Goal: Information Seeking & Learning: Learn about a topic

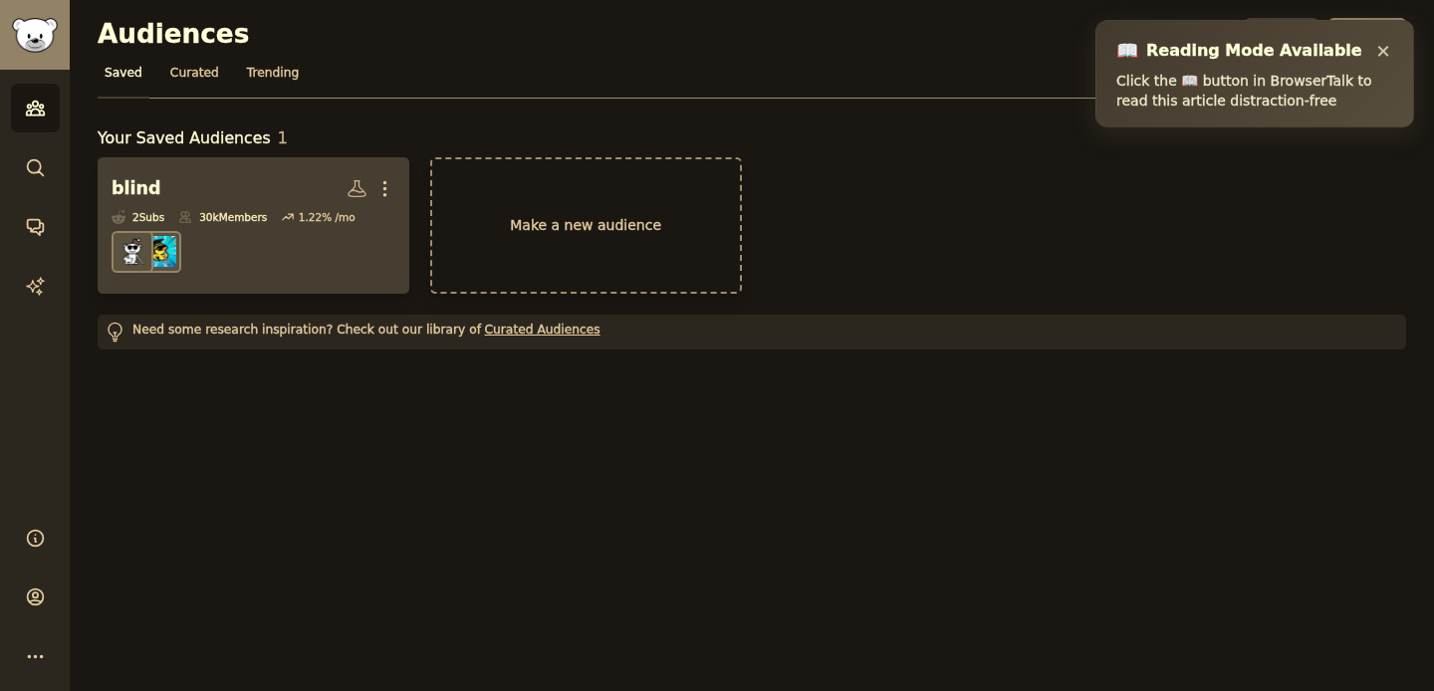
click at [222, 176] on h2 "blind More" at bounding box center [254, 188] width 284 height 35
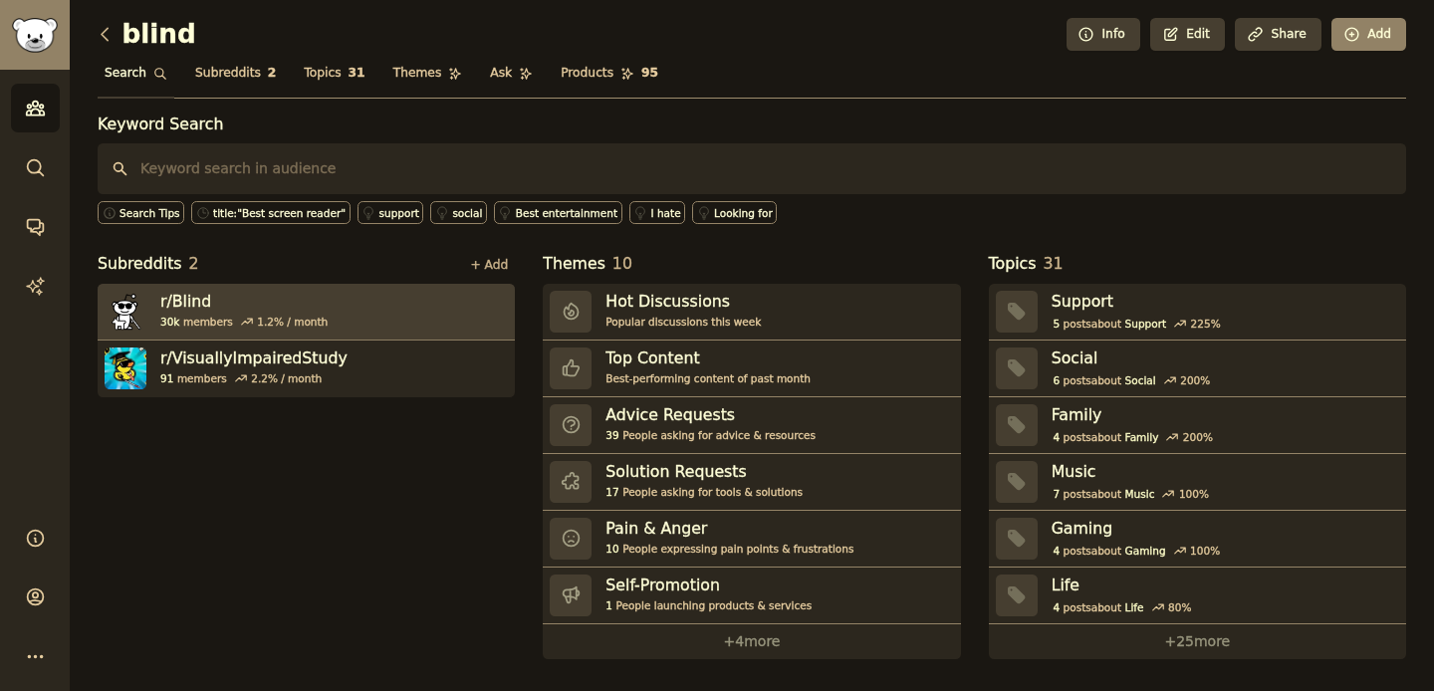
click at [445, 309] on link "r/ Blind 30k members 1.2 % / month" at bounding box center [306, 312] width 417 height 57
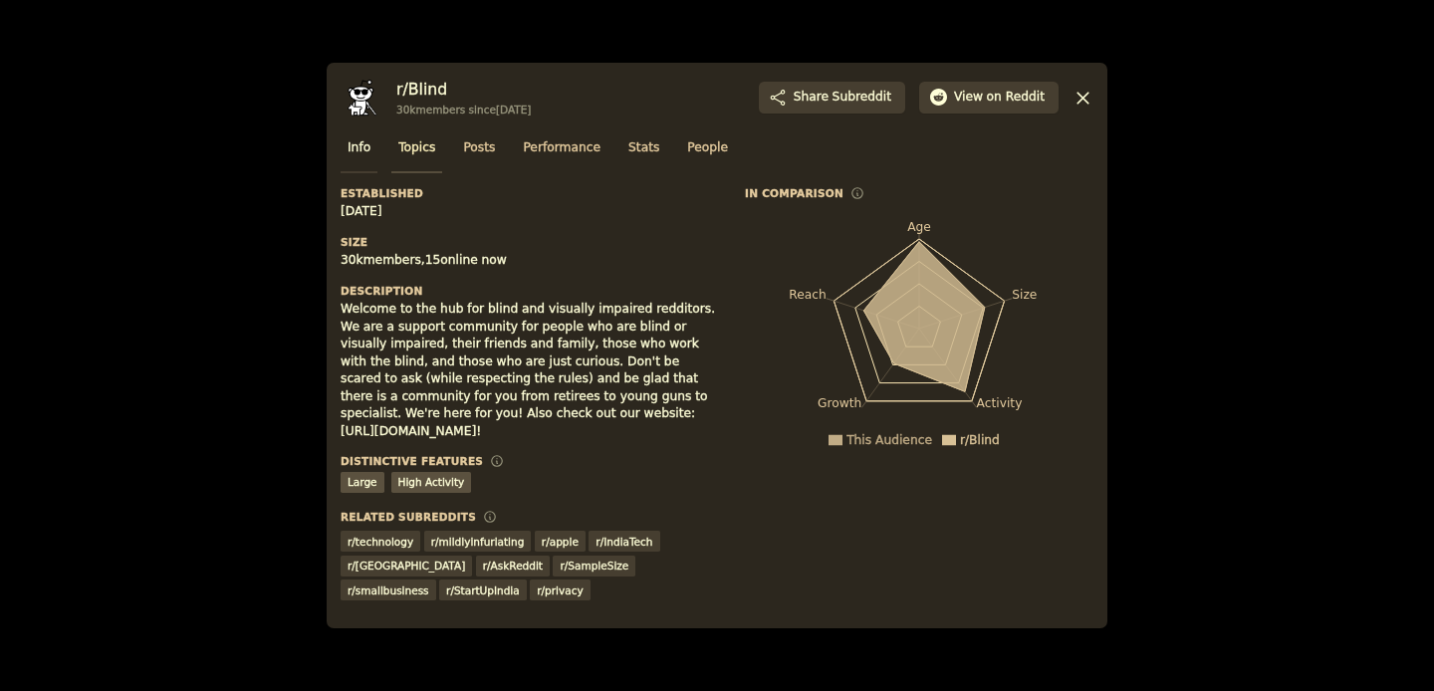
click at [414, 150] on span "Topics" at bounding box center [416, 148] width 37 height 18
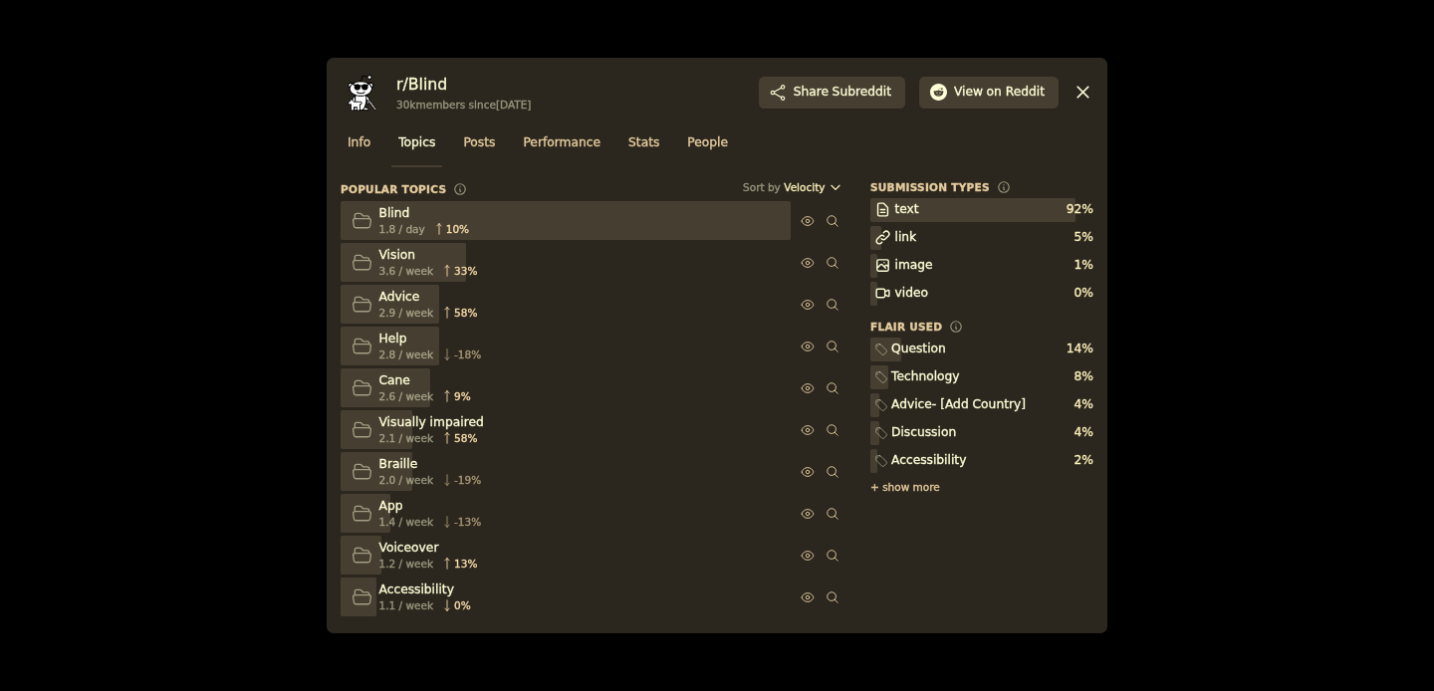
click at [426, 142] on span "Topics" at bounding box center [416, 143] width 37 height 18
click at [425, 132] on link "Topics" at bounding box center [416, 147] width 51 height 41
click at [483, 130] on link "Posts" at bounding box center [479, 147] width 46 height 41
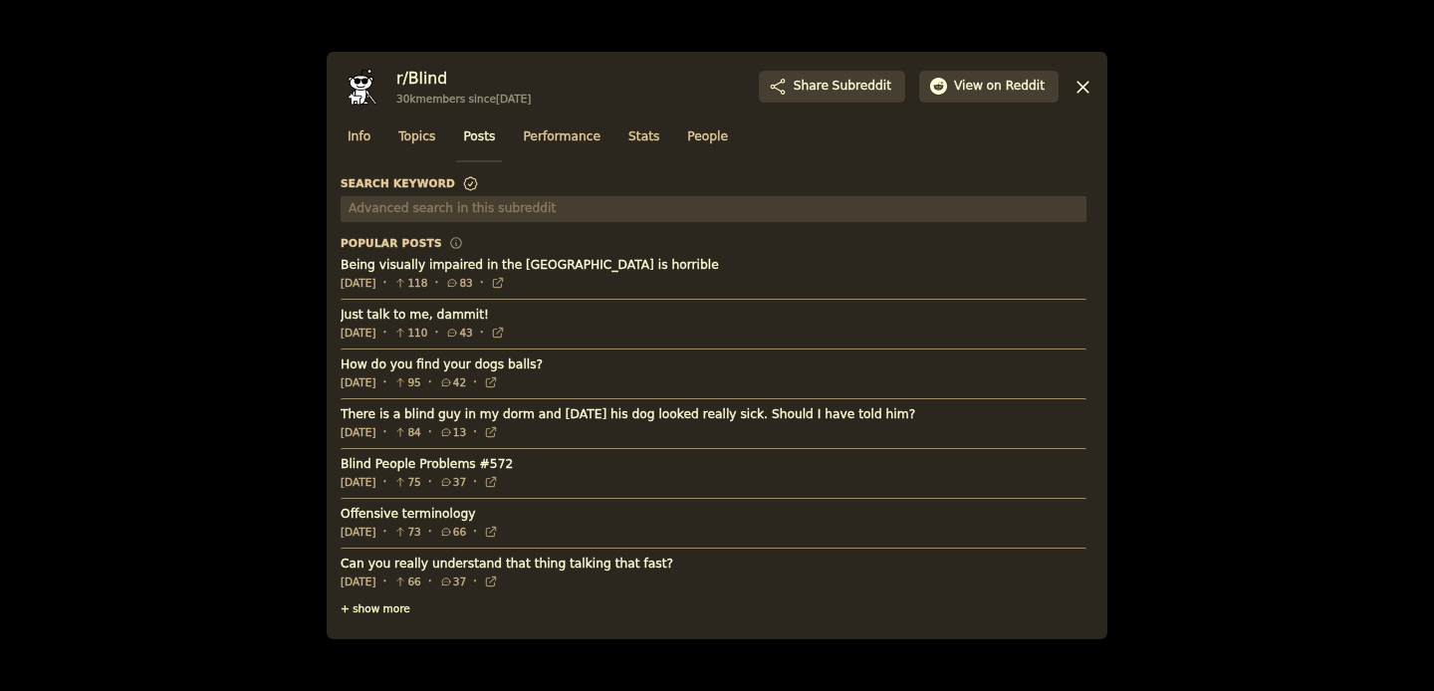
click at [387, 607] on span "+ show more" at bounding box center [376, 609] width 70 height 14
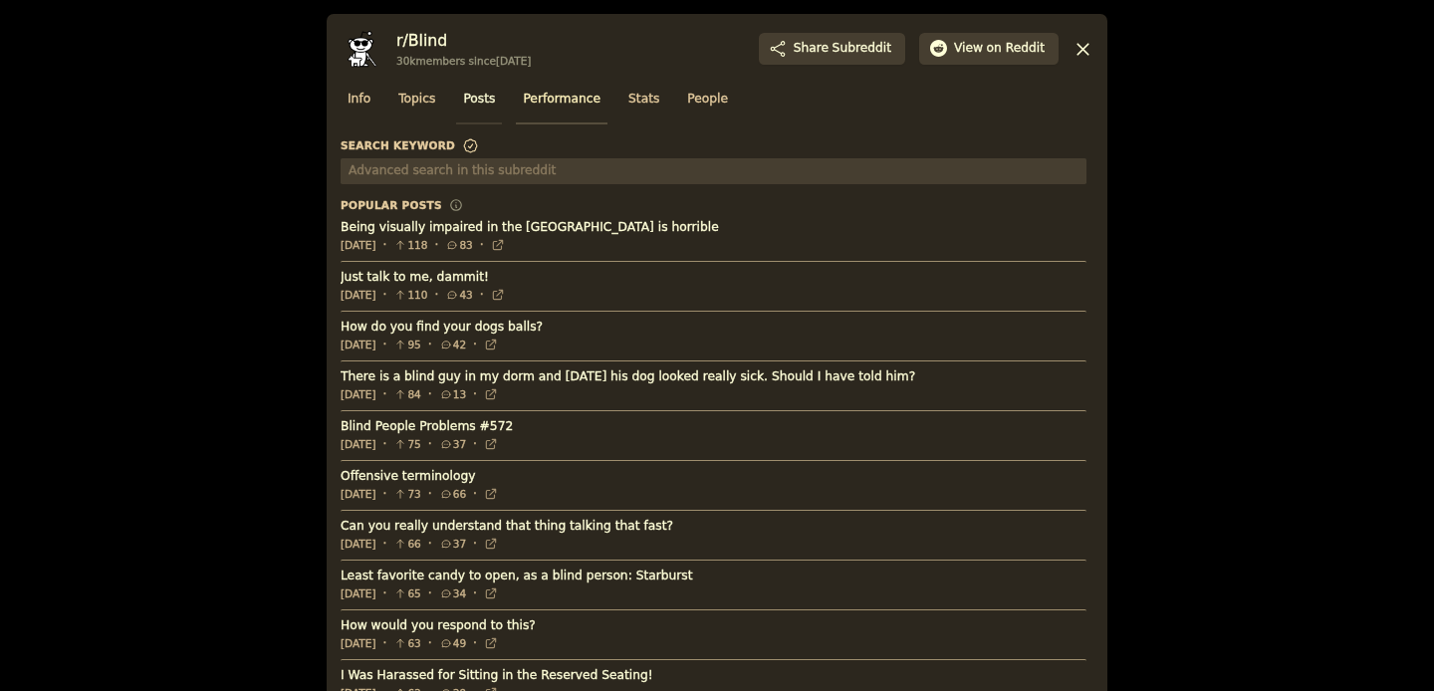
click at [564, 96] on span "Performance" at bounding box center [562, 100] width 78 height 18
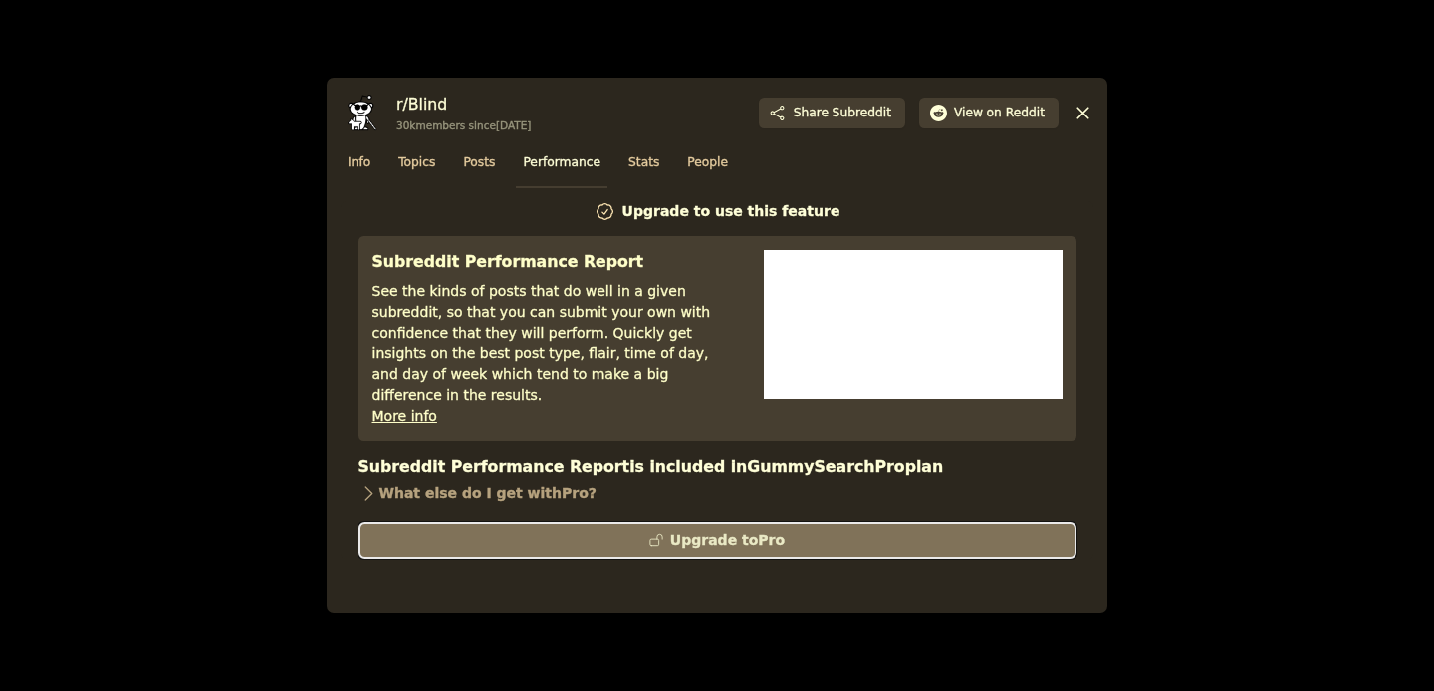
click at [690, 531] on button "Upgrade to Pro" at bounding box center [718, 540] width 718 height 37
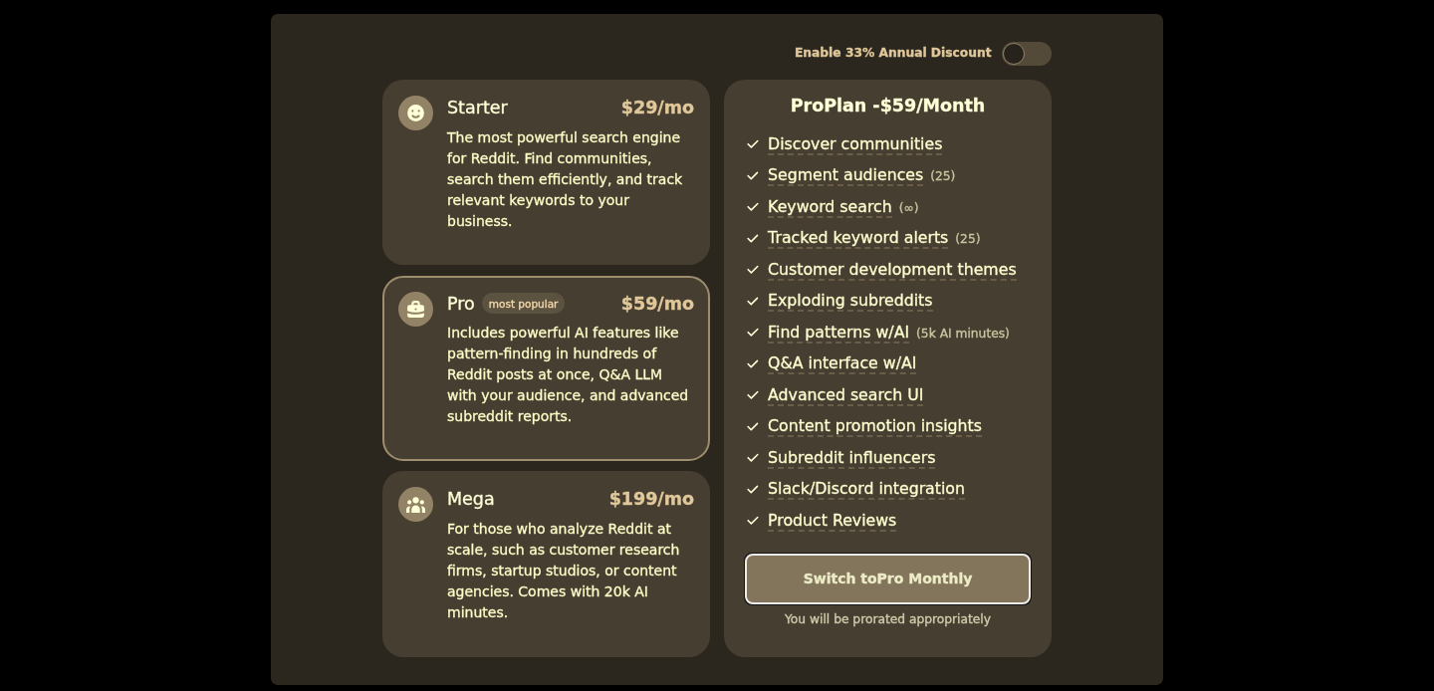
click at [958, 572] on div "Switch to Pro Monthly" at bounding box center [888, 579] width 284 height 21
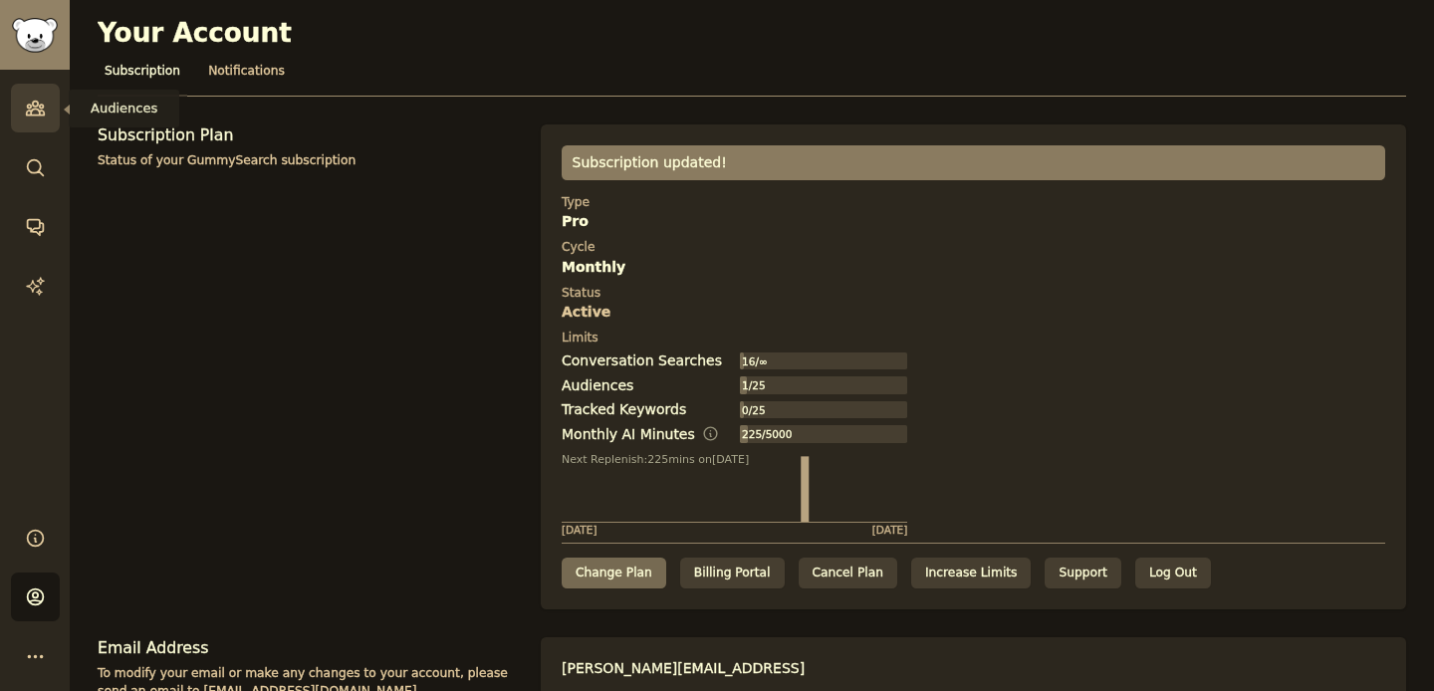
click at [28, 110] on icon "Sidebar" at bounding box center [35, 108] width 21 height 21
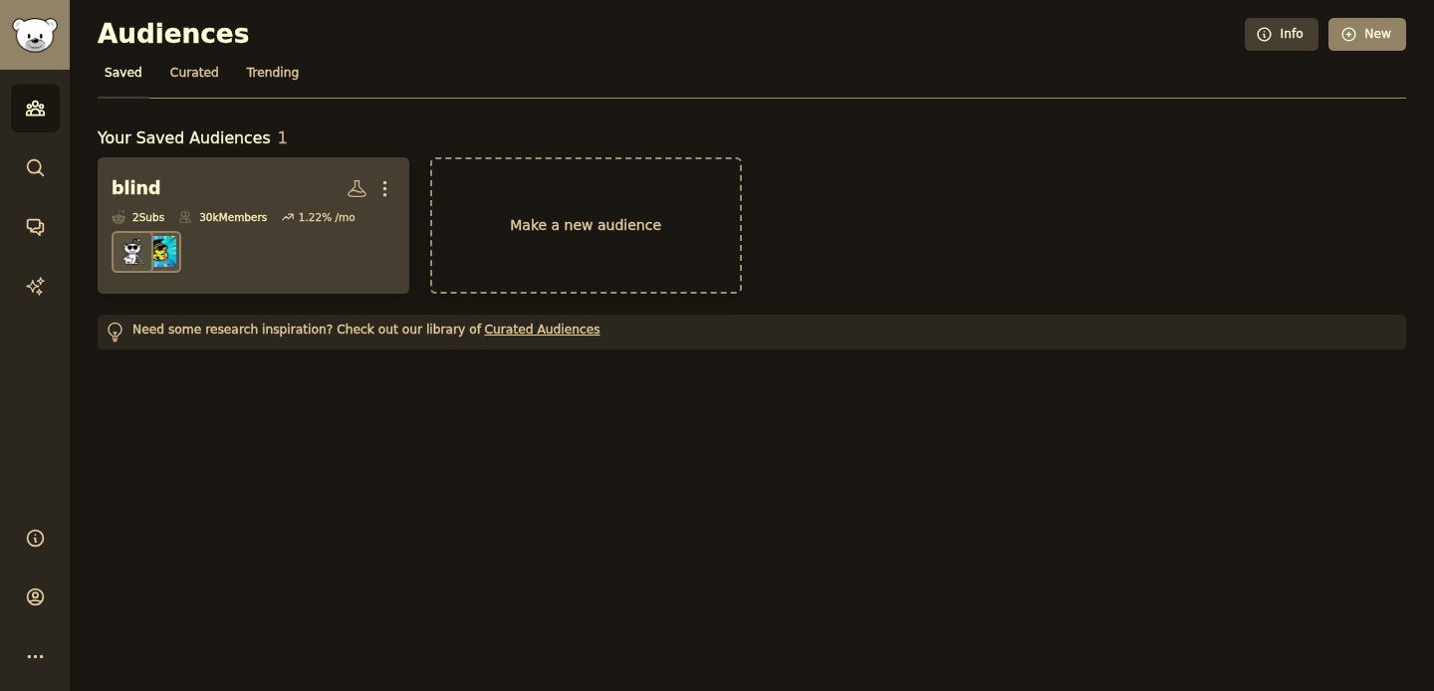
click at [219, 213] on div "30k Members" at bounding box center [222, 217] width 89 height 14
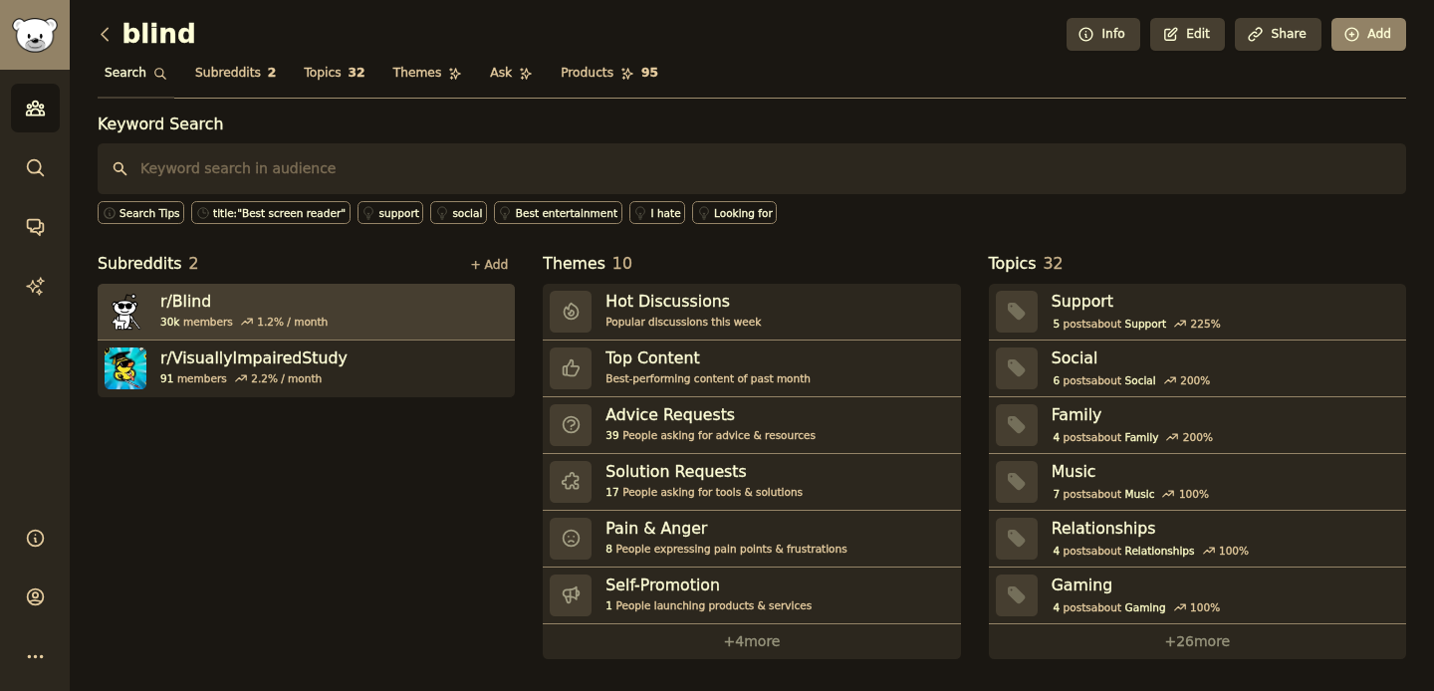
click at [392, 287] on link "r/ Blind 30k members 1.2 % / month" at bounding box center [306, 312] width 417 height 57
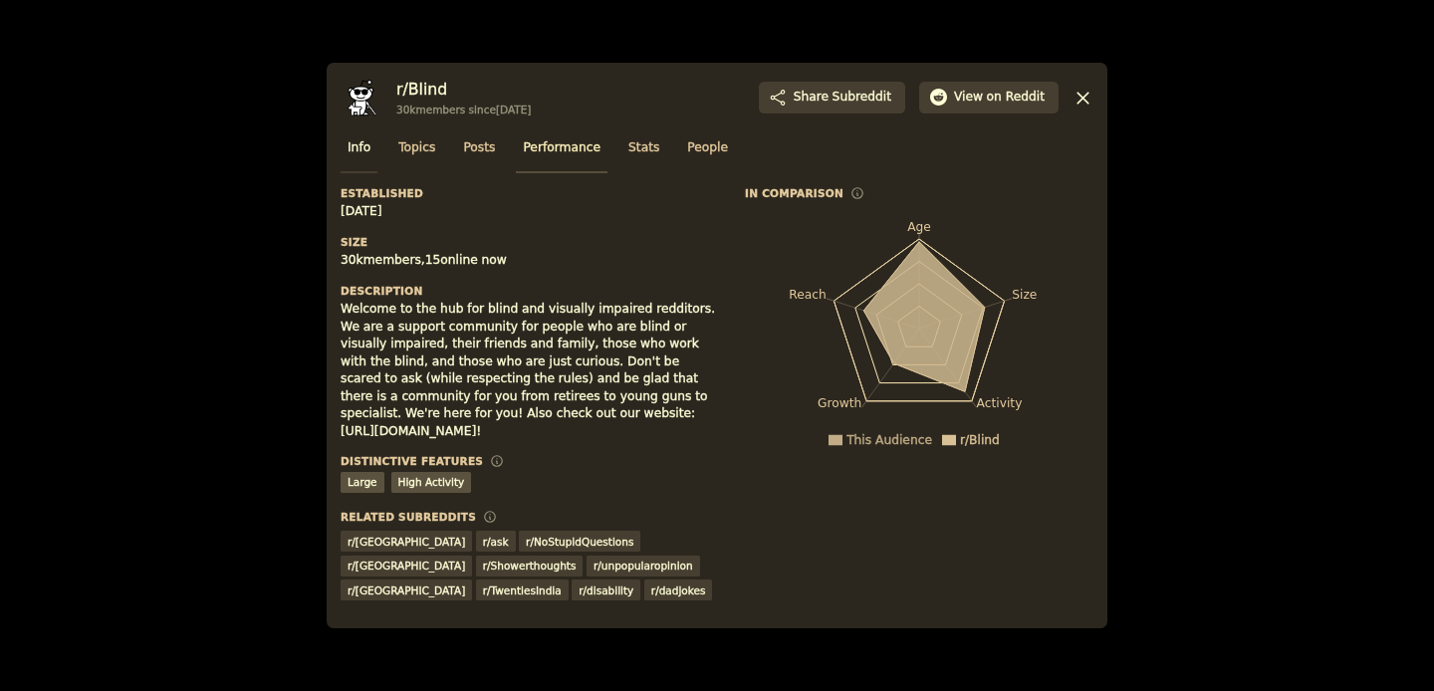
click at [556, 149] on span "Performance" at bounding box center [562, 148] width 78 height 18
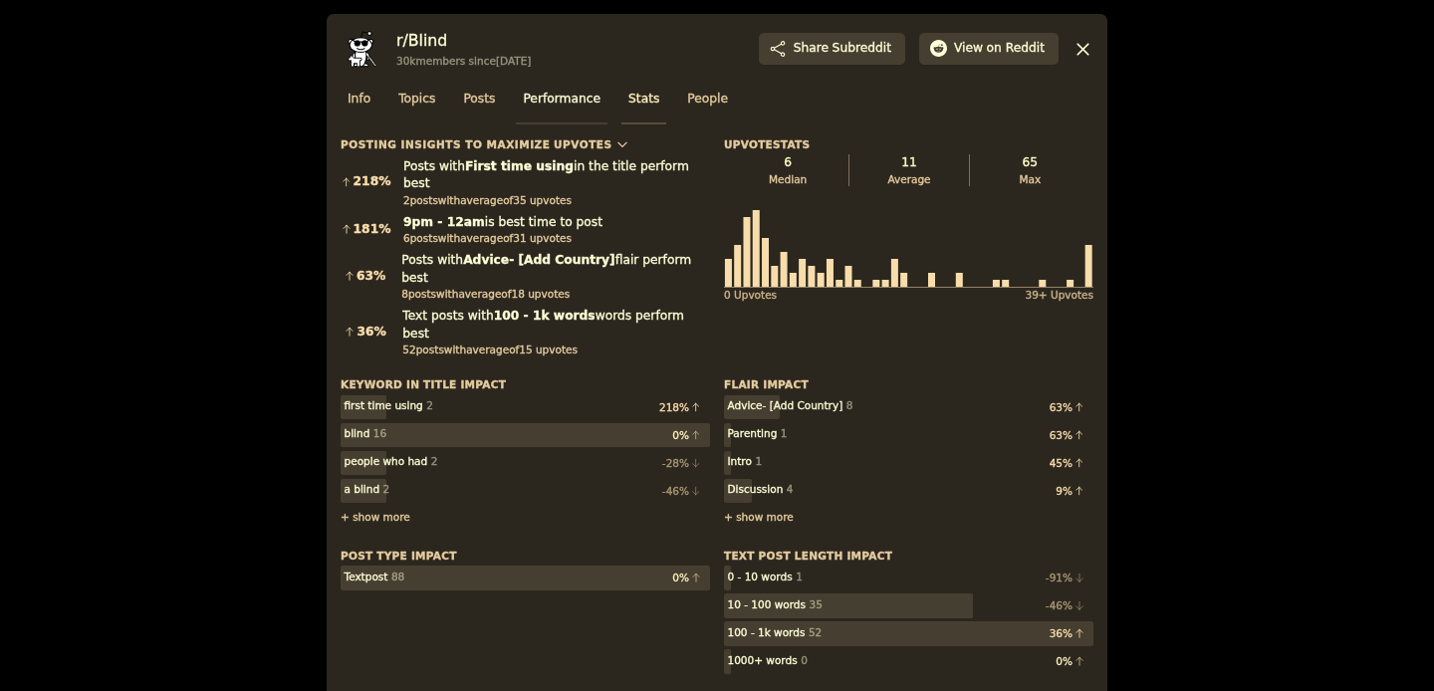
click at [643, 101] on span "Stats" at bounding box center [643, 100] width 31 height 18
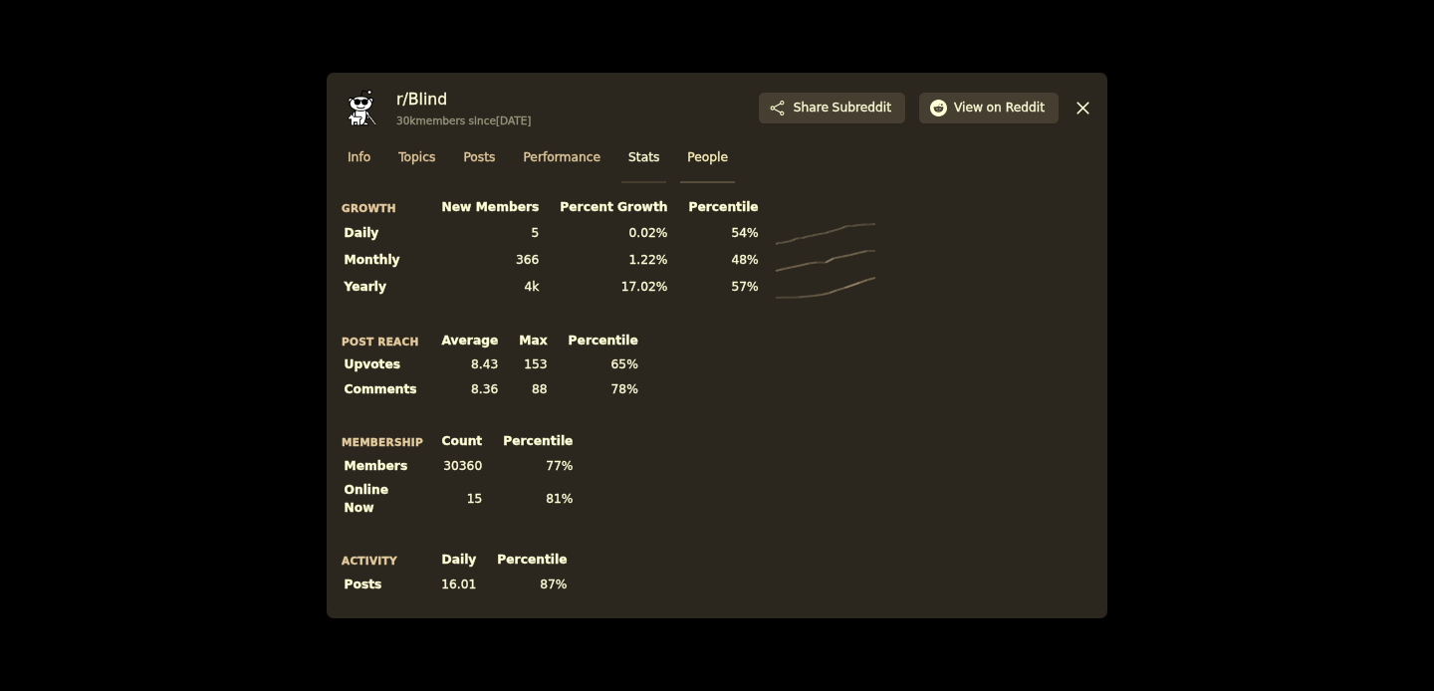
click at [712, 161] on span "People" at bounding box center [707, 158] width 41 height 18
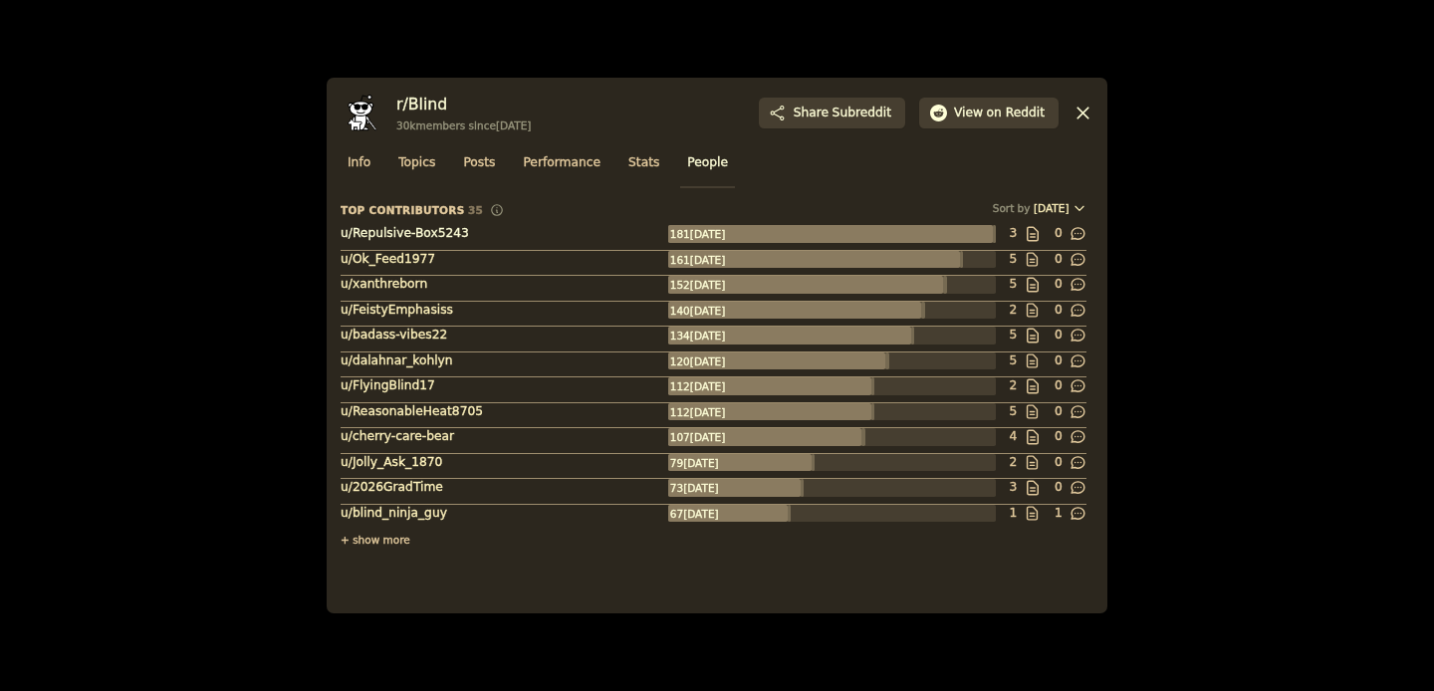
click at [379, 236] on span "u/ Repulsive-Box5243" at bounding box center [405, 233] width 128 height 14
click at [539, 162] on span "Performance" at bounding box center [562, 163] width 78 height 18
